Goal: Task Accomplishment & Management: Use online tool/utility

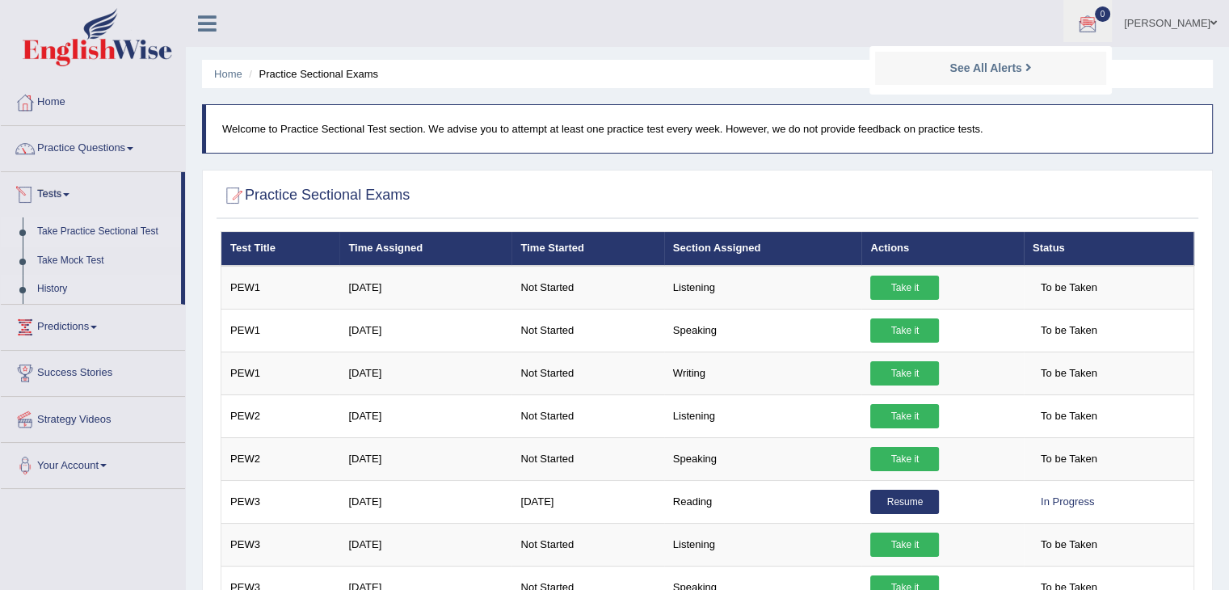
click at [60, 289] on link "History" at bounding box center [105, 289] width 151 height 29
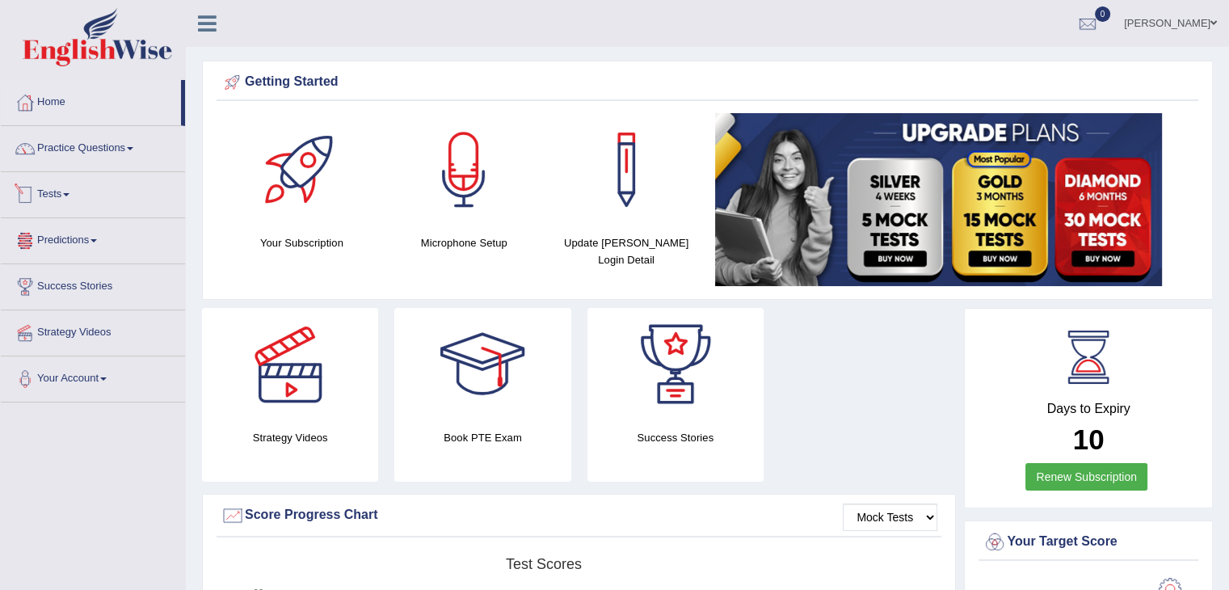
click at [59, 189] on link "Tests" at bounding box center [93, 192] width 184 height 40
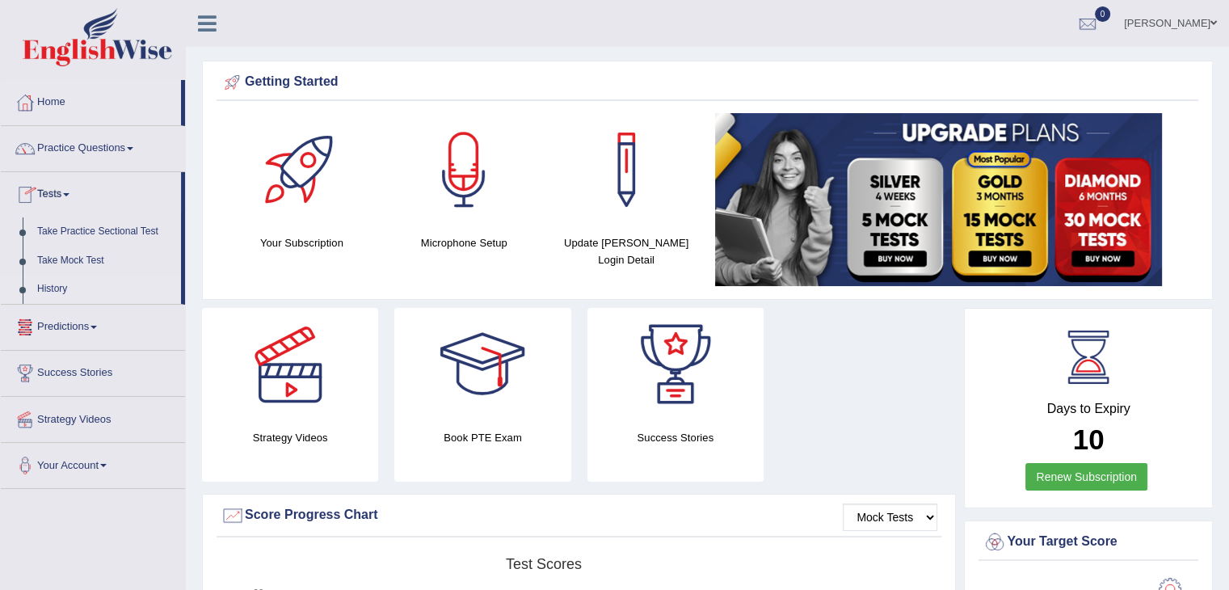
click at [55, 285] on link "History" at bounding box center [105, 289] width 151 height 29
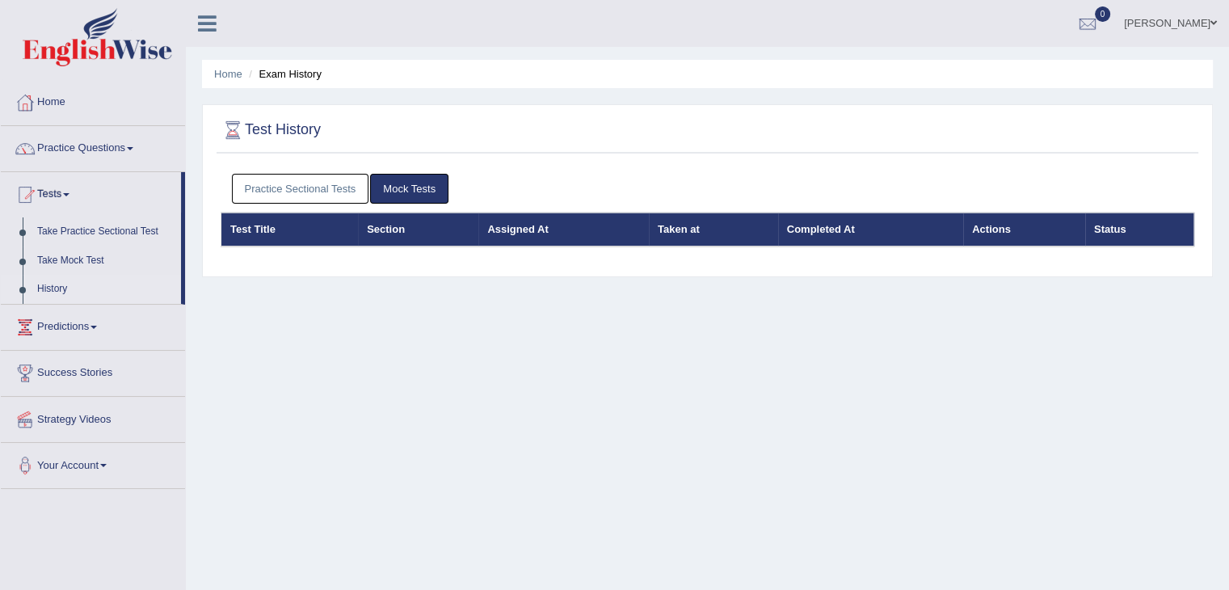
click at [337, 167] on div "Practice Sectional Tests Mock Tests" at bounding box center [708, 189] width 974 height 47
click at [335, 176] on link "Practice Sectional Tests" at bounding box center [300, 189] width 137 height 30
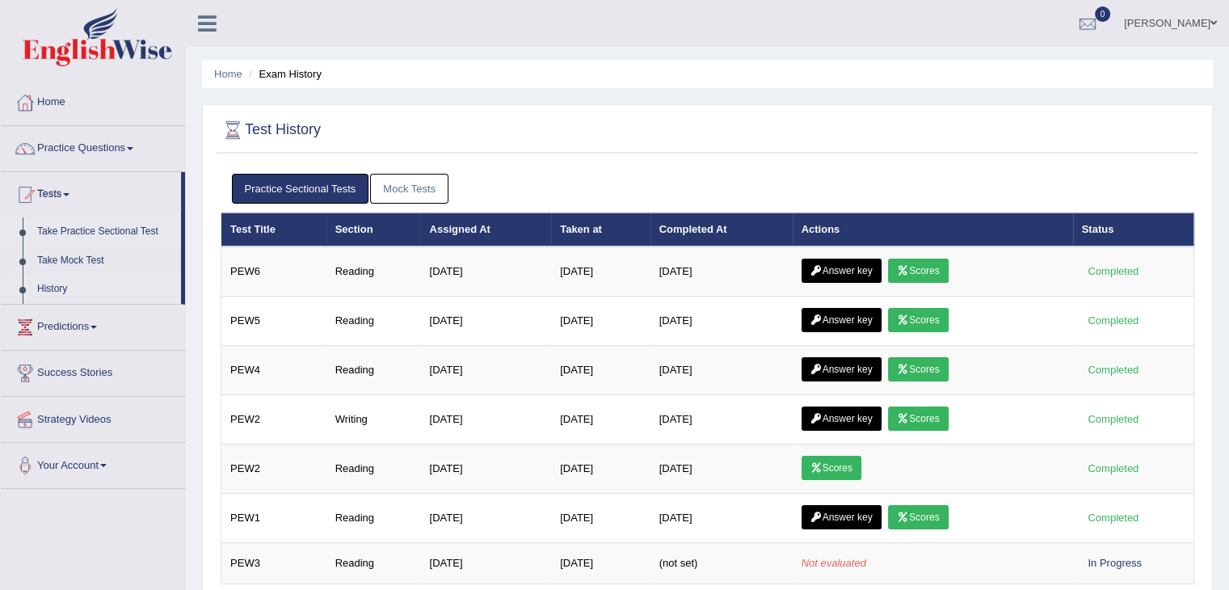
click at [103, 231] on link "Take Practice Sectional Test" at bounding box center [105, 231] width 151 height 29
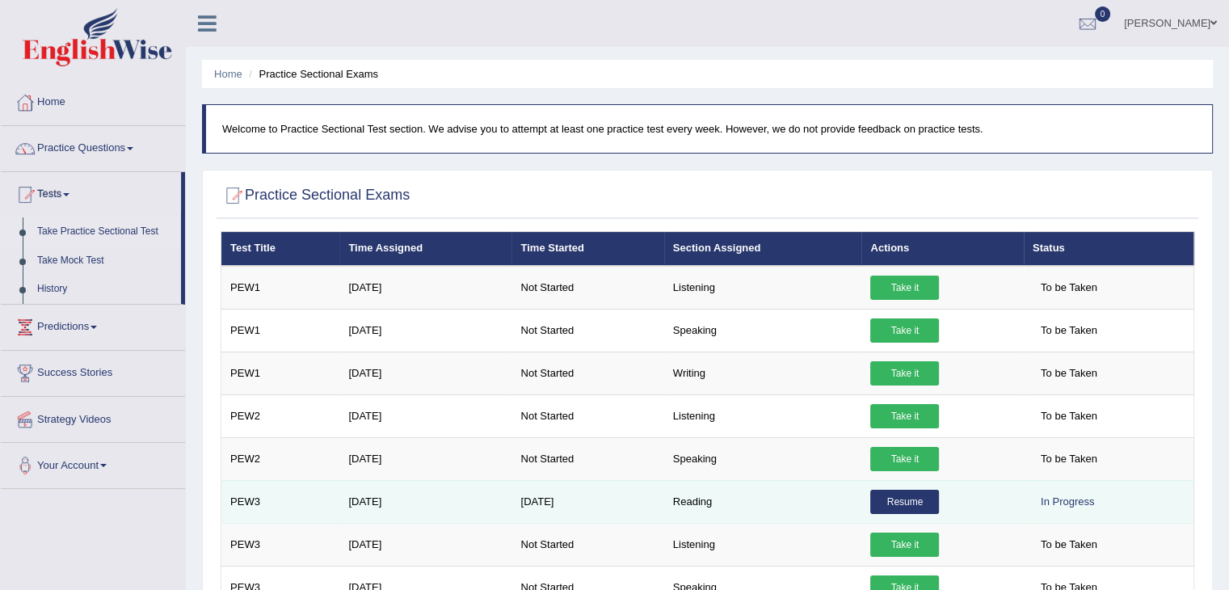
click at [895, 495] on link "Resume" at bounding box center [904, 502] width 69 height 24
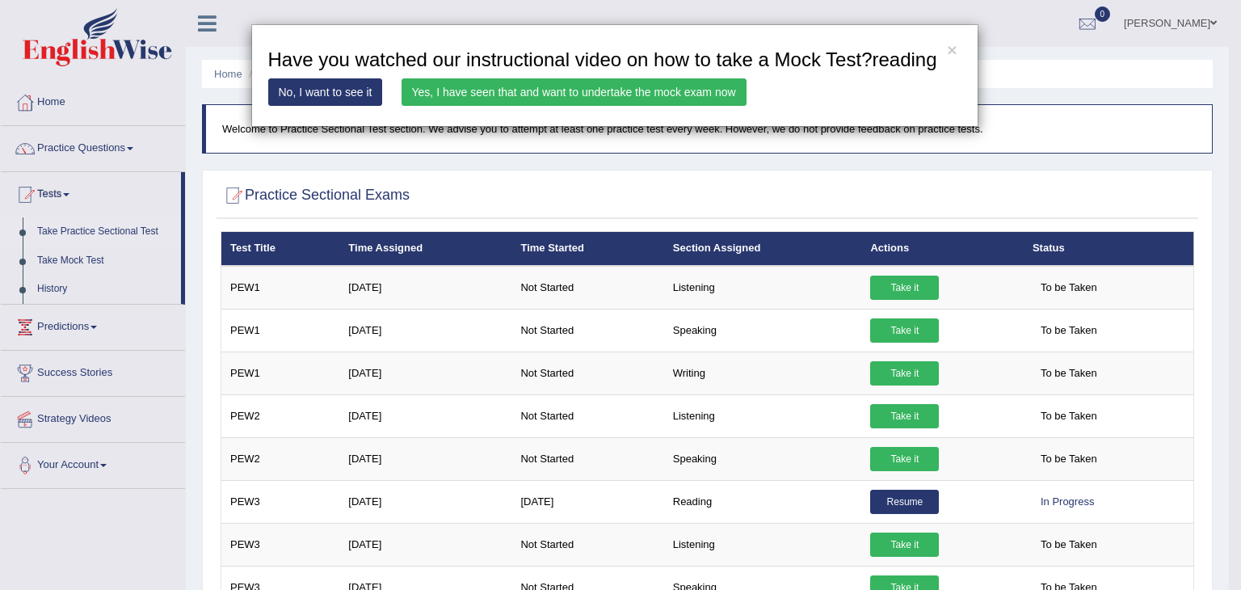
click at [638, 98] on link "Yes, I have seen that and want to undertake the mock exam now" at bounding box center [574, 91] width 345 height 27
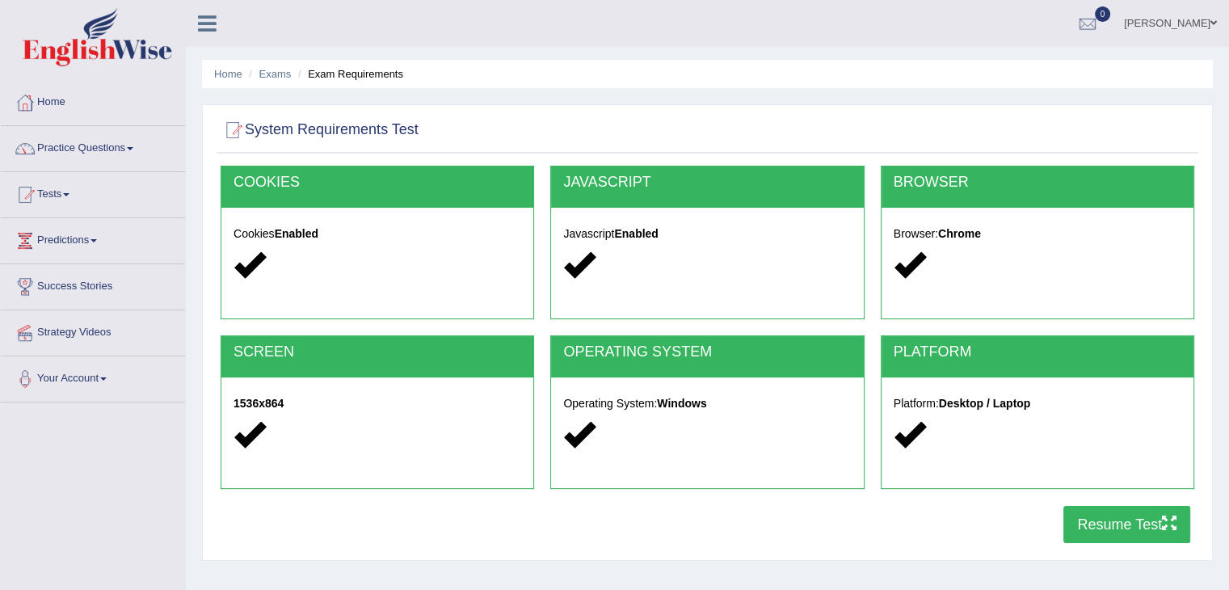
click at [1123, 514] on button "Resume Test" at bounding box center [1127, 524] width 127 height 37
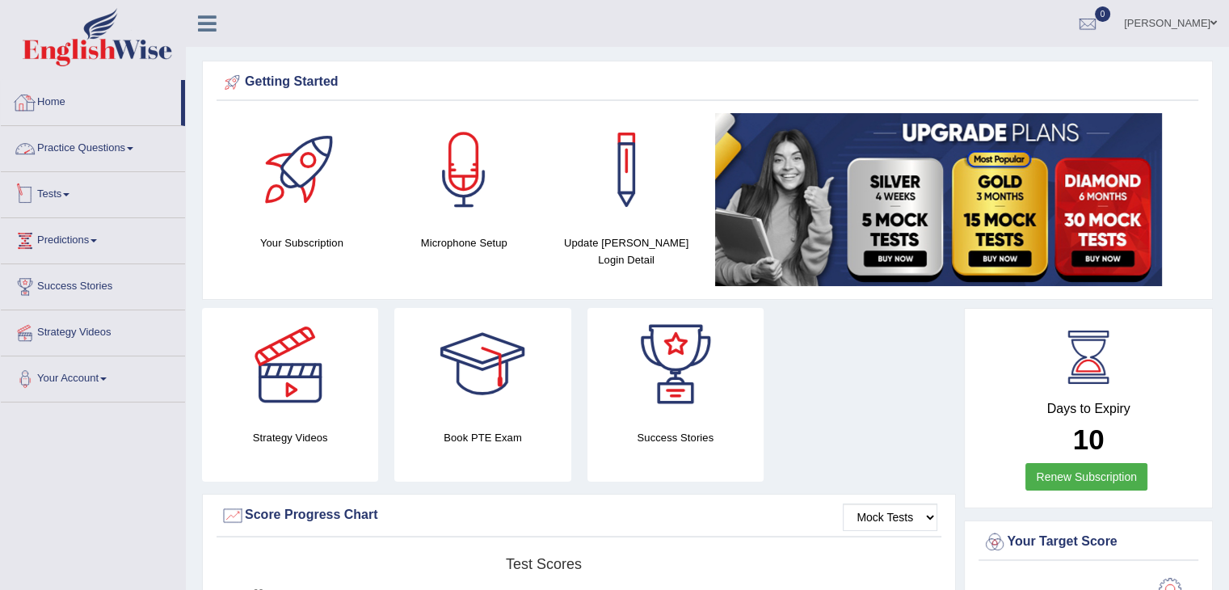
click at [88, 153] on link "Practice Questions" at bounding box center [93, 146] width 184 height 40
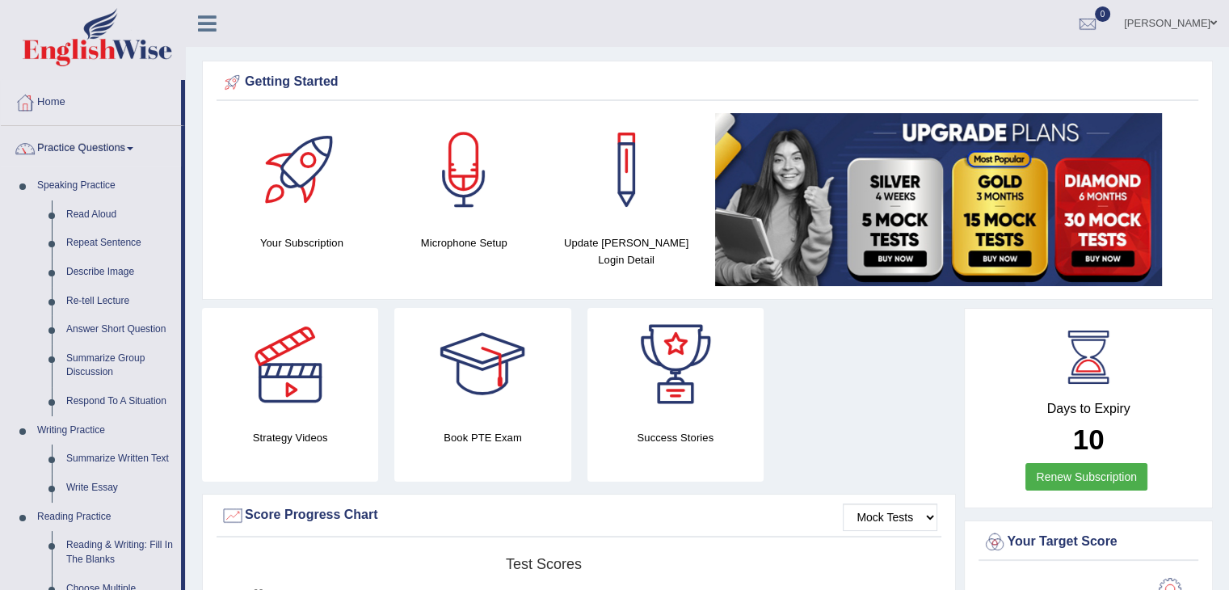
click at [126, 149] on link "Practice Questions" at bounding box center [91, 146] width 180 height 40
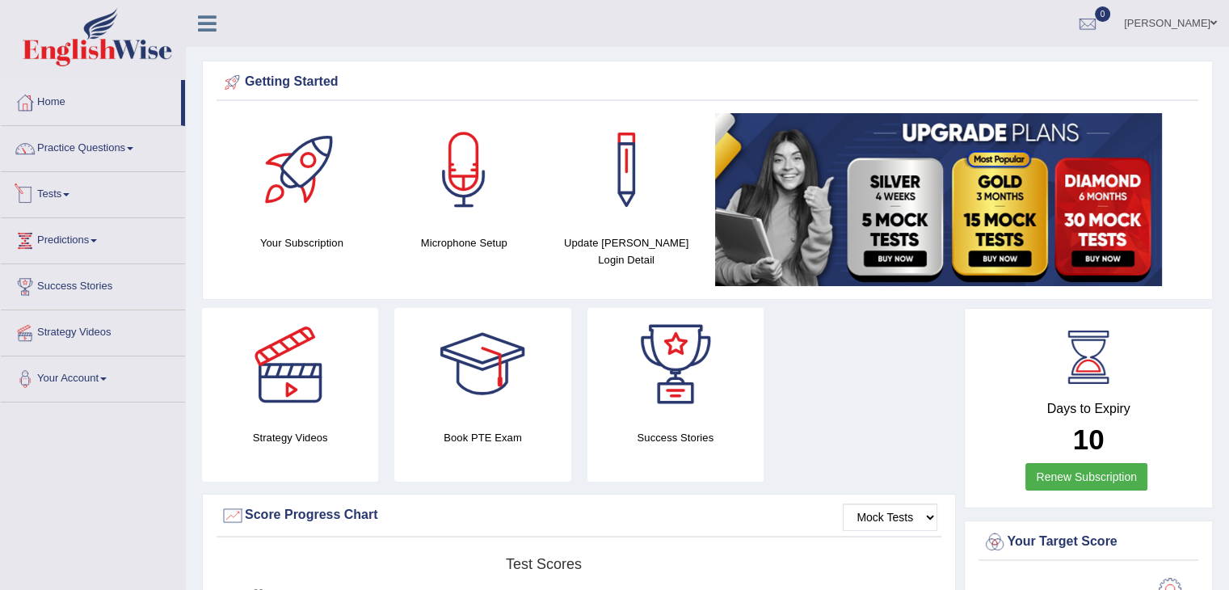
click at [73, 201] on link "Tests" at bounding box center [93, 192] width 184 height 40
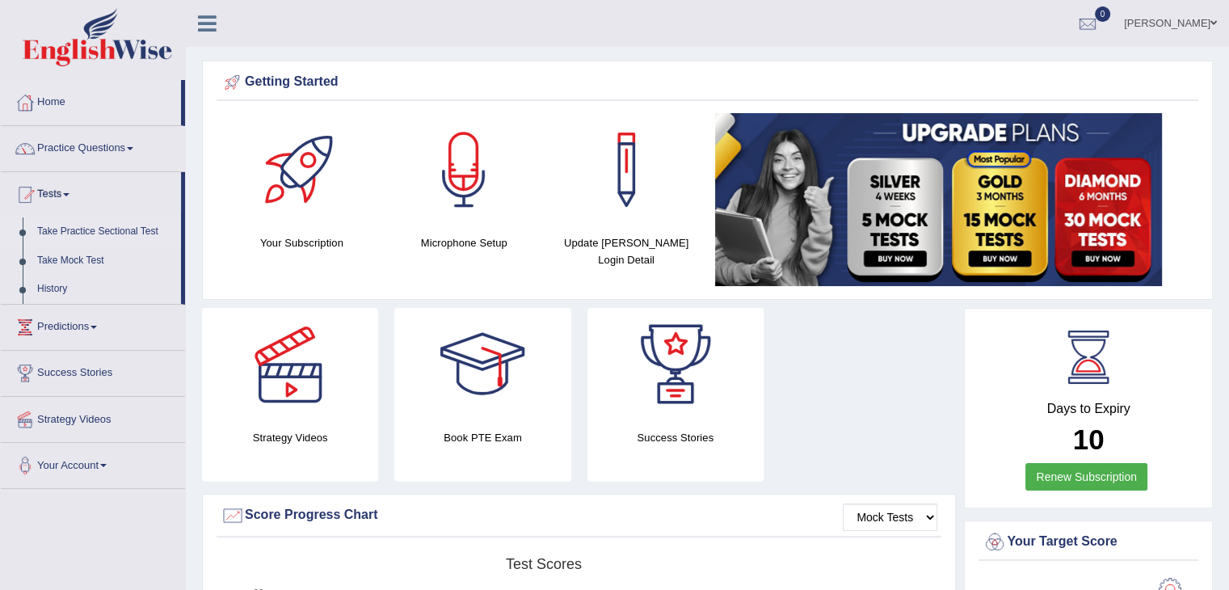
click at [104, 236] on link "Take Practice Sectional Test" at bounding box center [105, 231] width 151 height 29
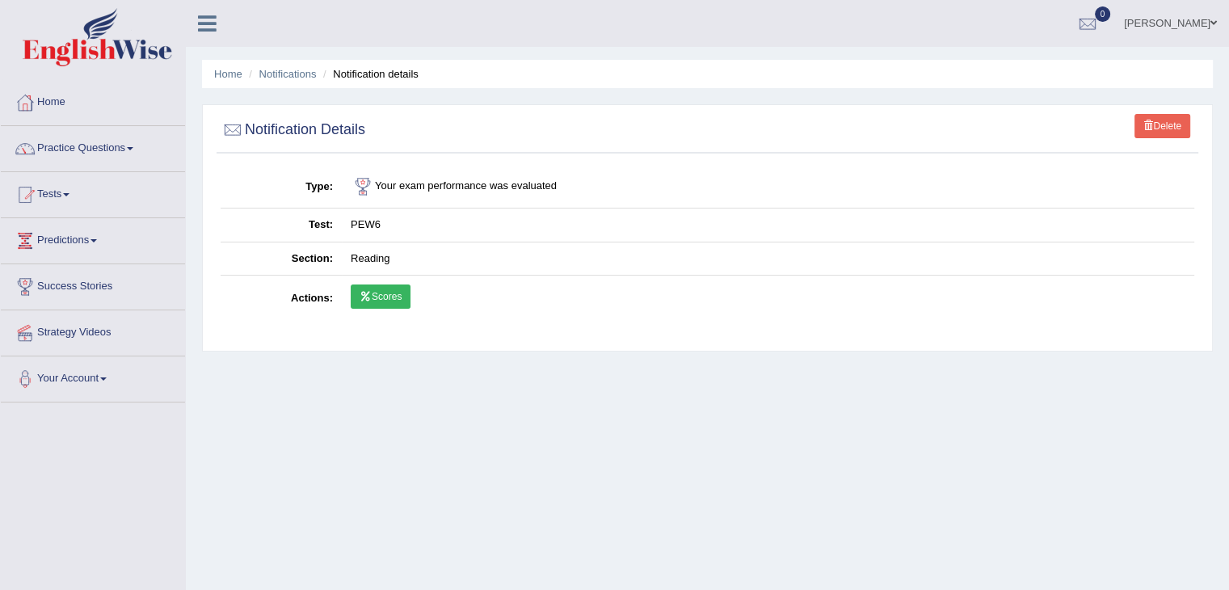
click at [398, 292] on link "Scores" at bounding box center [381, 296] width 60 height 24
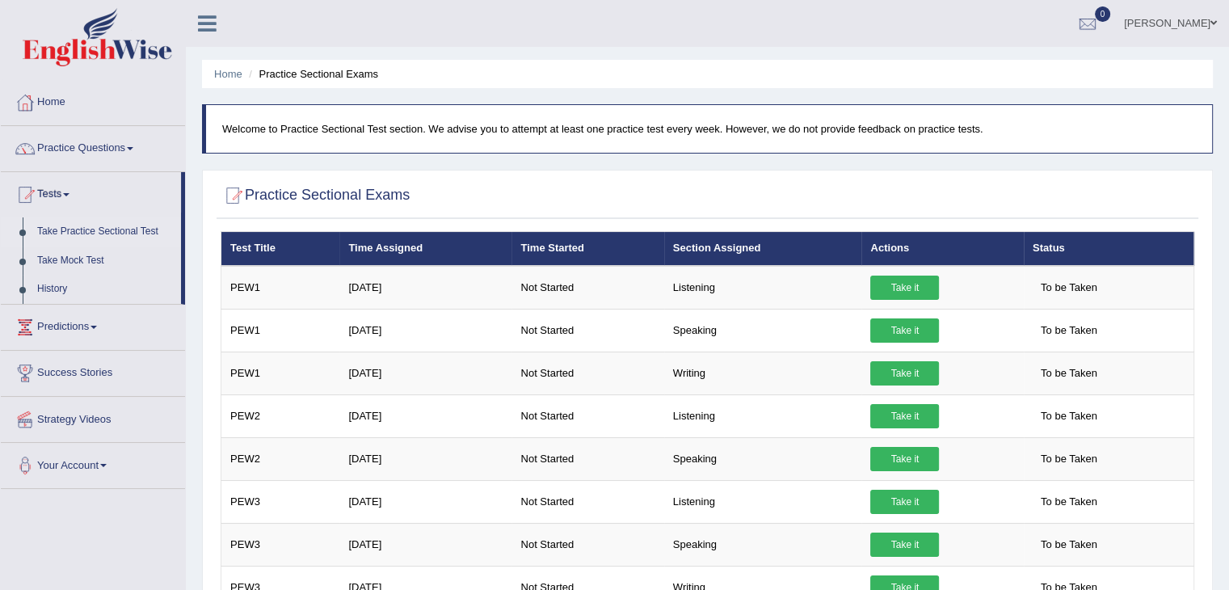
click at [108, 234] on link "Take Practice Sectional Test" at bounding box center [105, 231] width 151 height 29
click at [58, 293] on link "History" at bounding box center [105, 289] width 151 height 29
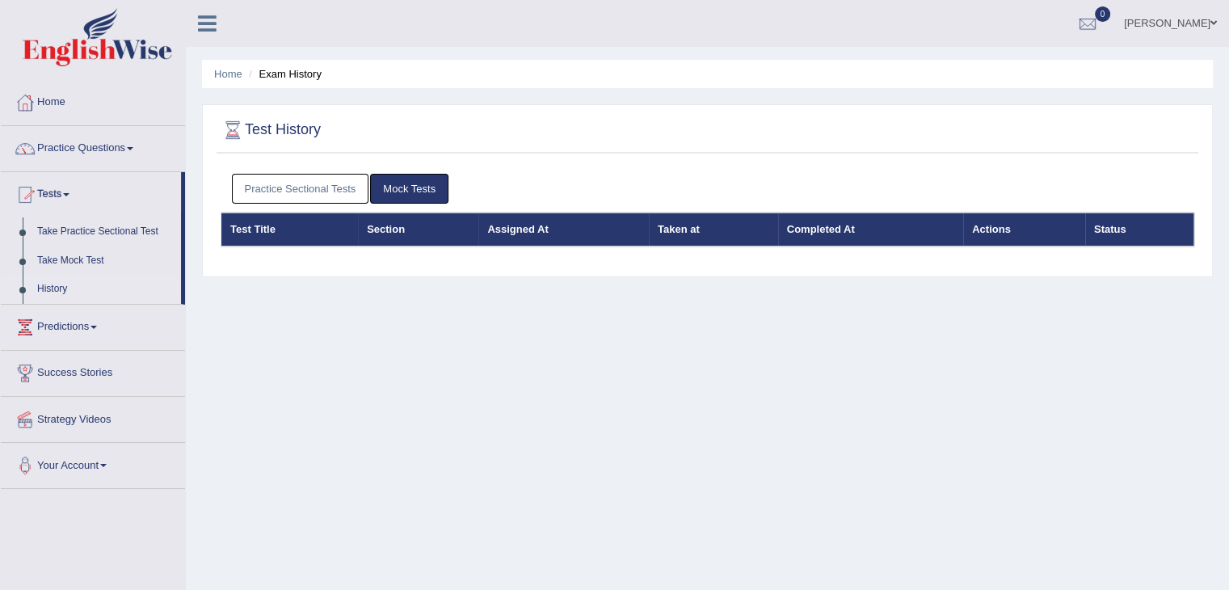
click at [336, 192] on link "Practice Sectional Tests" at bounding box center [300, 189] width 137 height 30
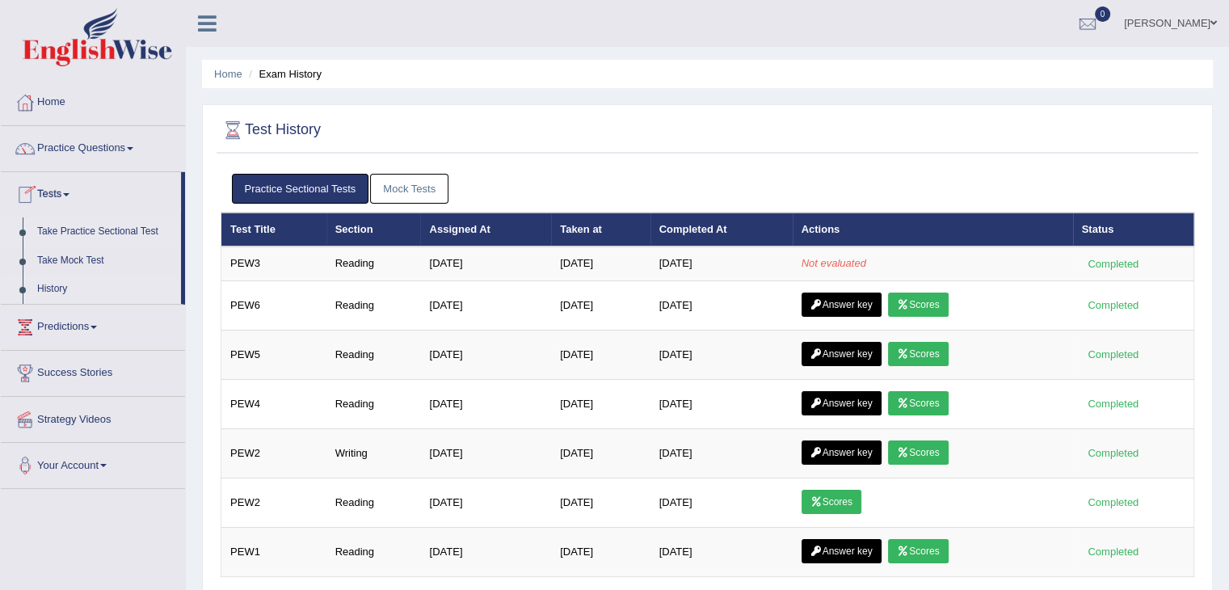
click at [106, 228] on link "Take Practice Sectional Test" at bounding box center [105, 231] width 151 height 29
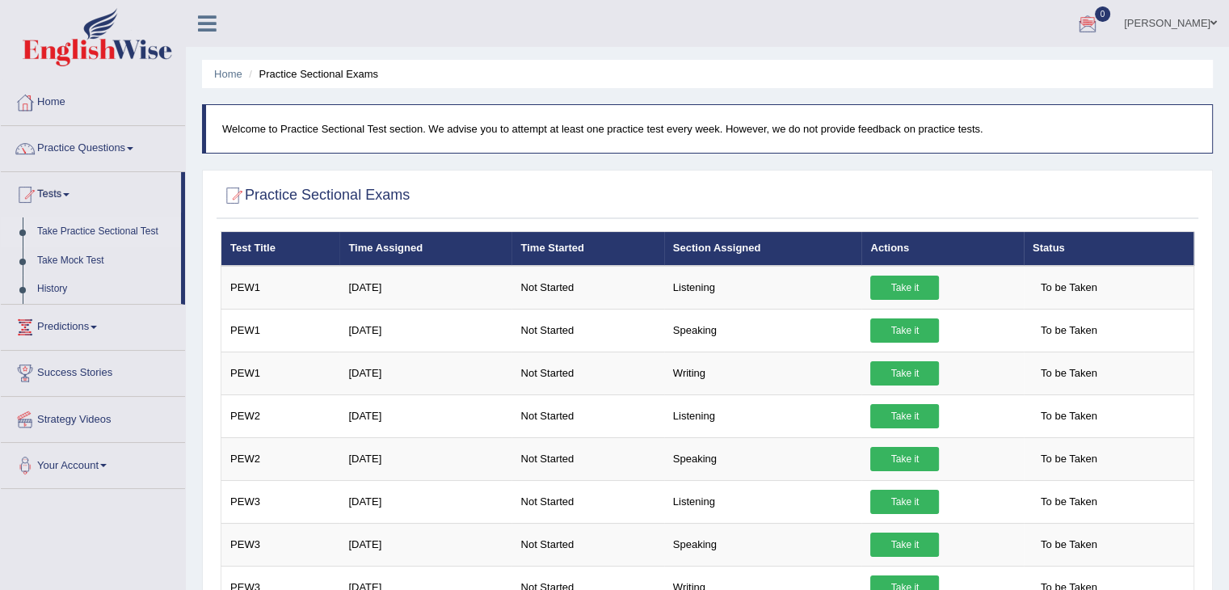
click at [1112, 11] on link "0" at bounding box center [1088, 21] width 48 height 42
click at [40, 296] on link "History" at bounding box center [105, 289] width 151 height 29
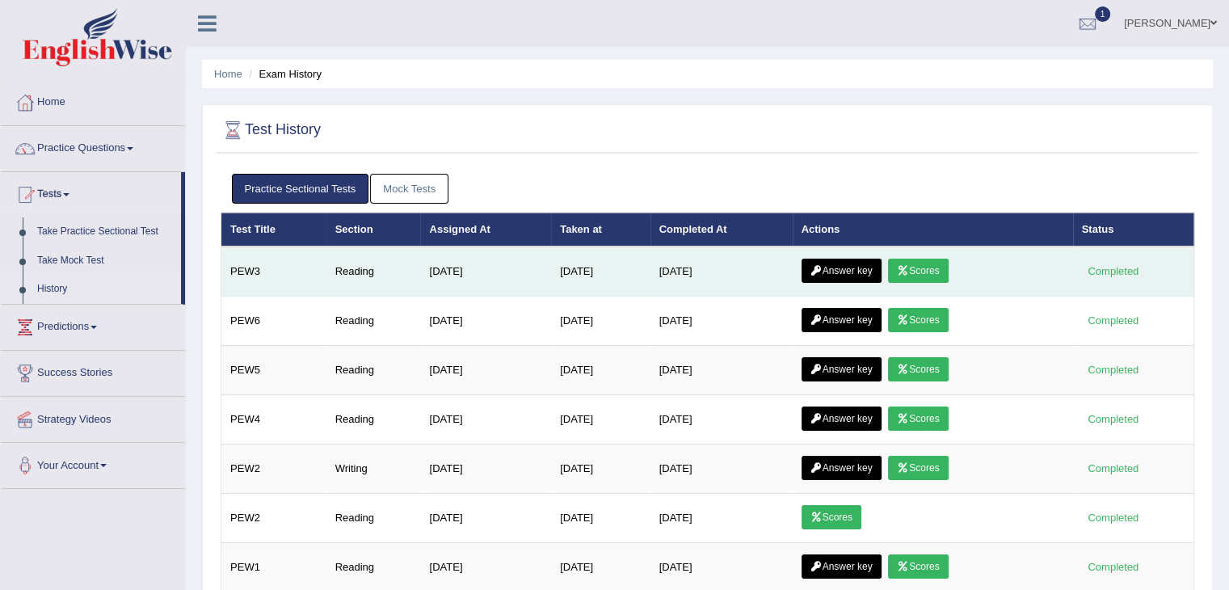
click at [938, 269] on link "Scores" at bounding box center [918, 271] width 60 height 24
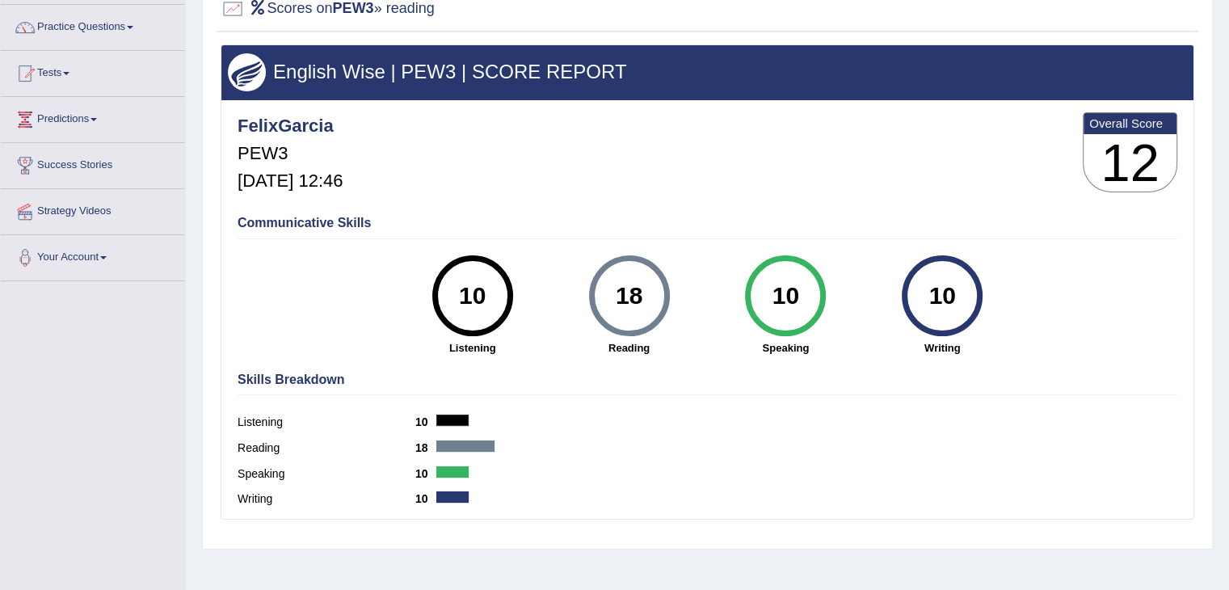
scroll to position [113, 0]
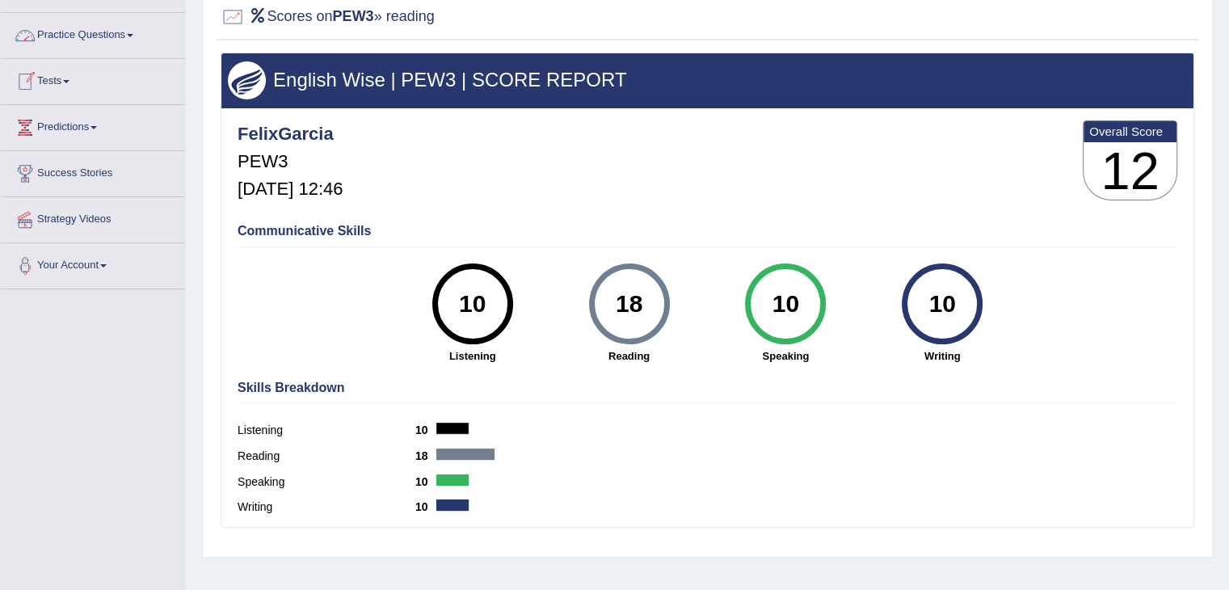
click at [62, 83] on link "Tests" at bounding box center [93, 79] width 184 height 40
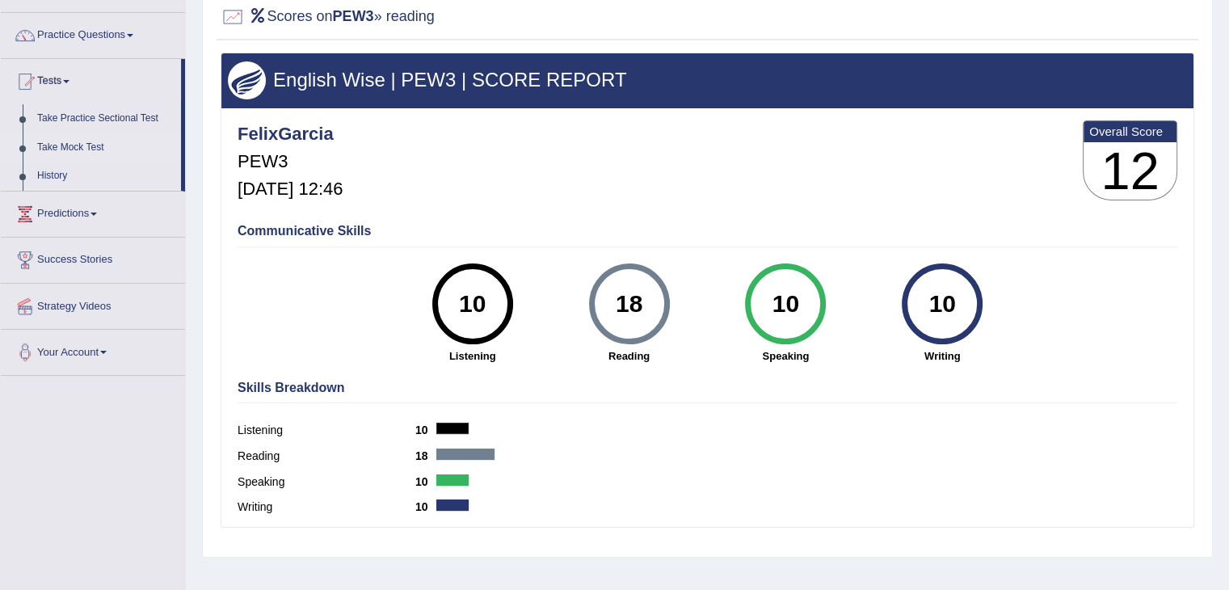
click at [89, 142] on link "Take Mock Test" at bounding box center [105, 147] width 151 height 29
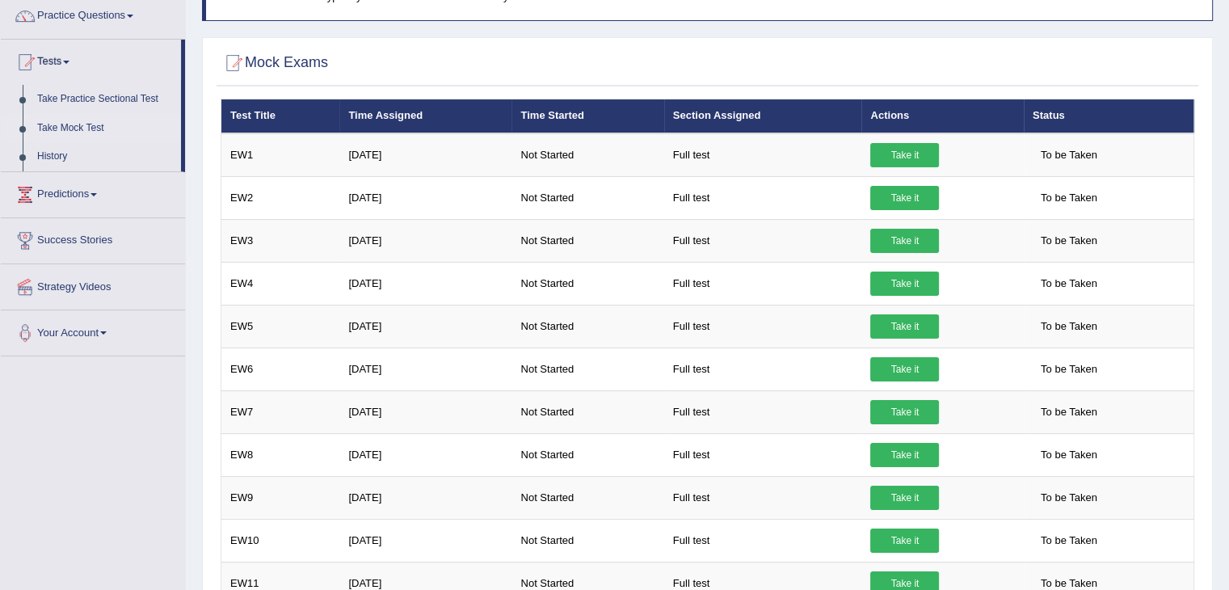
scroll to position [129, 0]
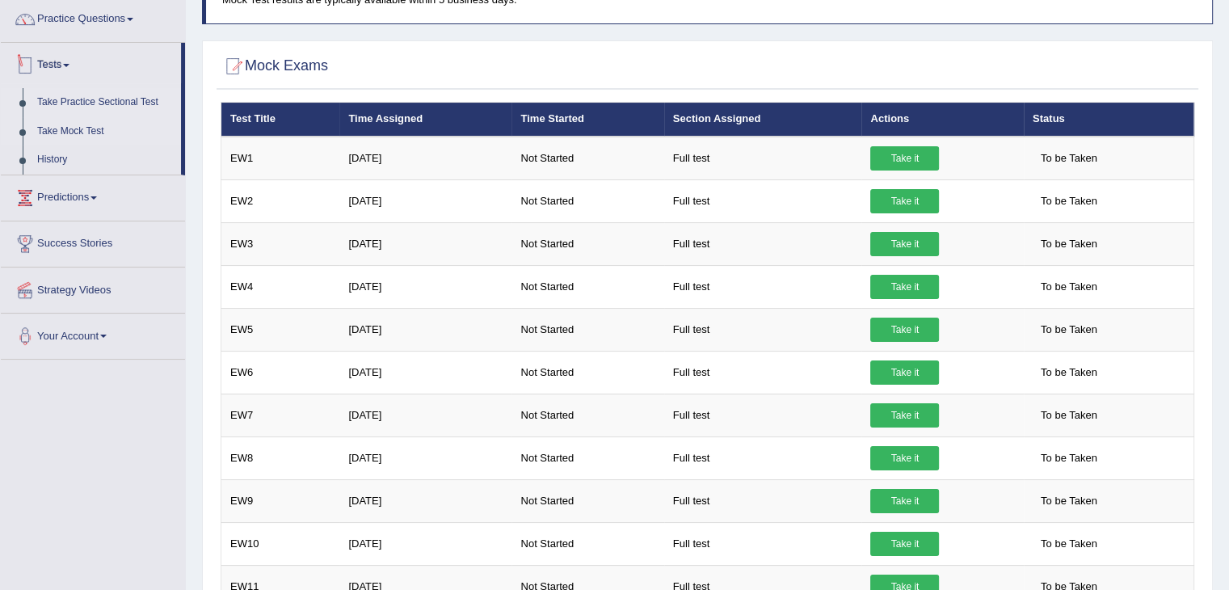
click at [94, 105] on link "Take Practice Sectional Test" at bounding box center [105, 102] width 151 height 29
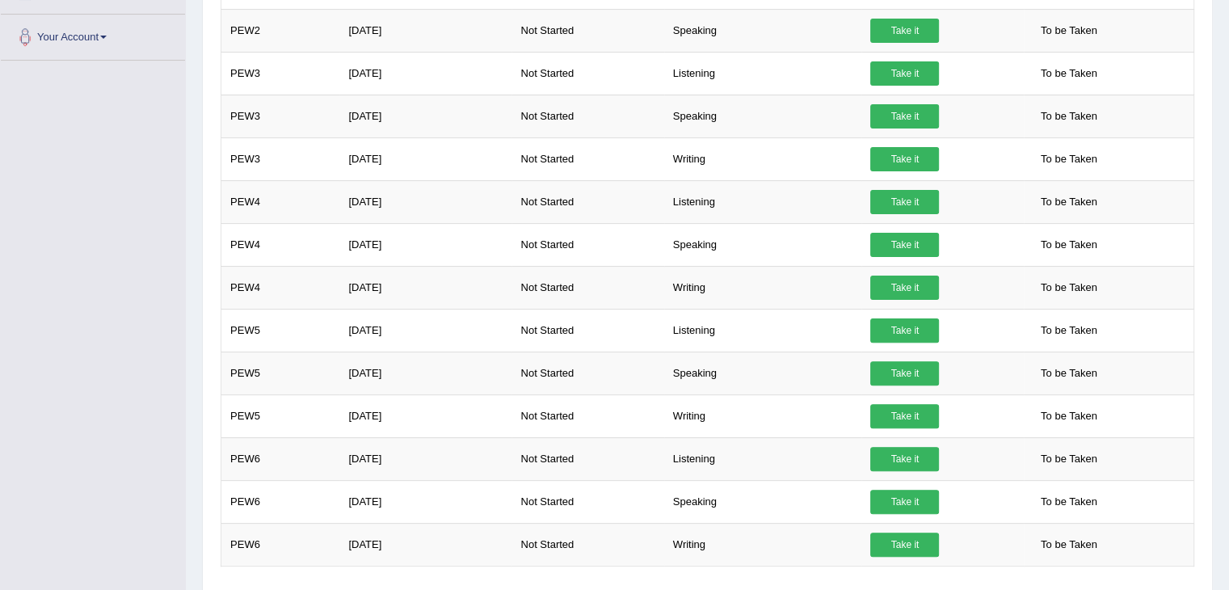
scroll to position [483, 0]
